Goal: Navigation & Orientation: Find specific page/section

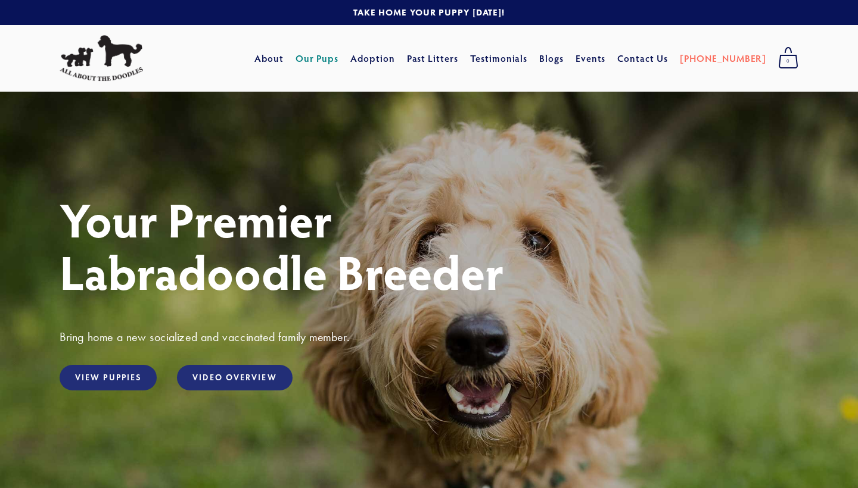
click at [339, 61] on link "Our Pups" at bounding box center [316, 58] width 43 height 21
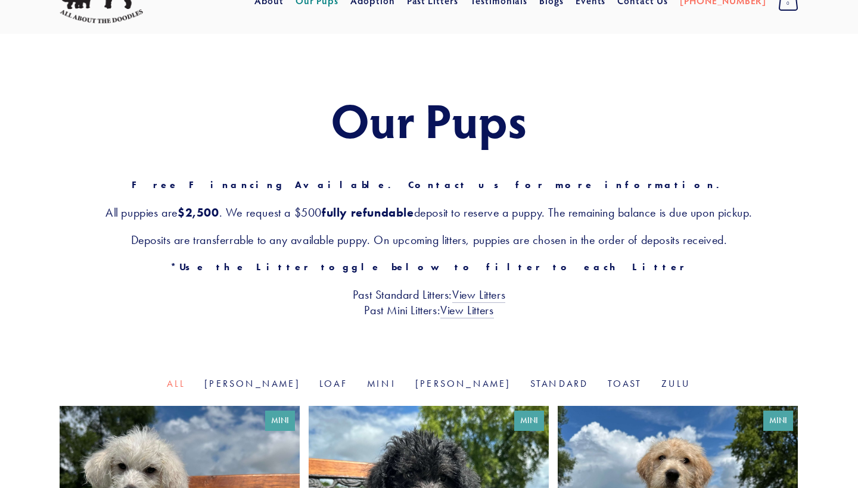
scroll to position [-3, 0]
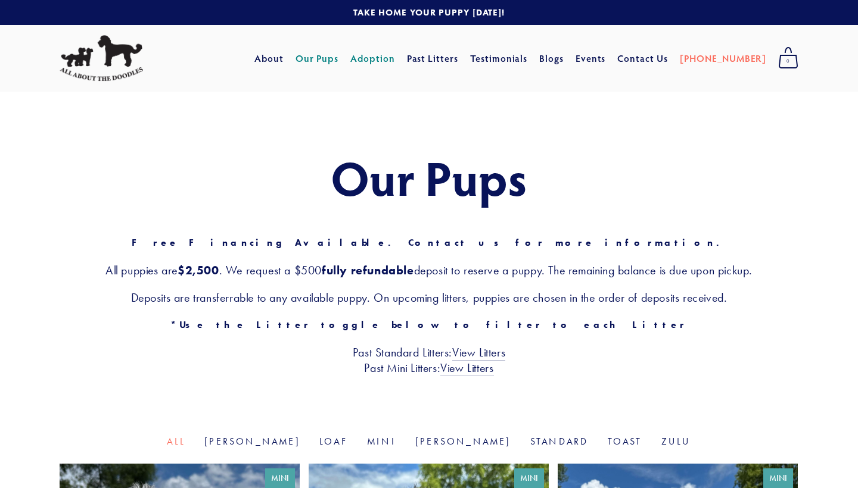
click at [395, 66] on link "Adoption" at bounding box center [372, 58] width 45 height 21
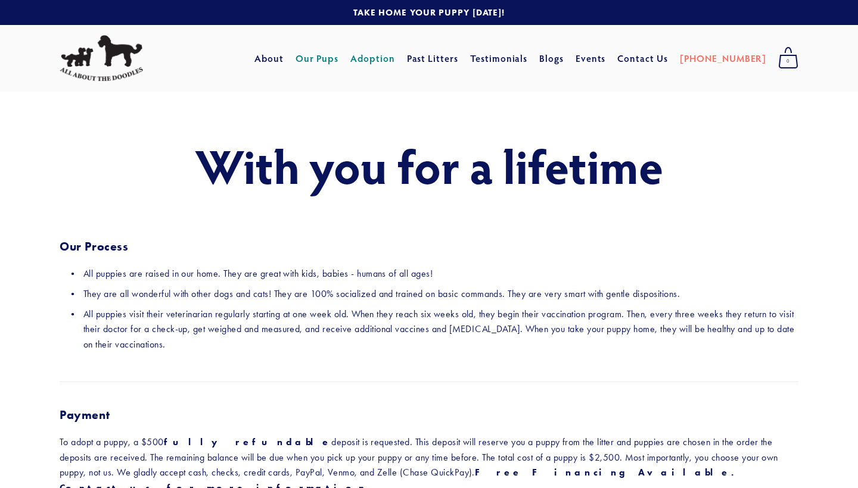
click at [339, 64] on link "Our Pups" at bounding box center [316, 58] width 43 height 21
